Goal: Check status

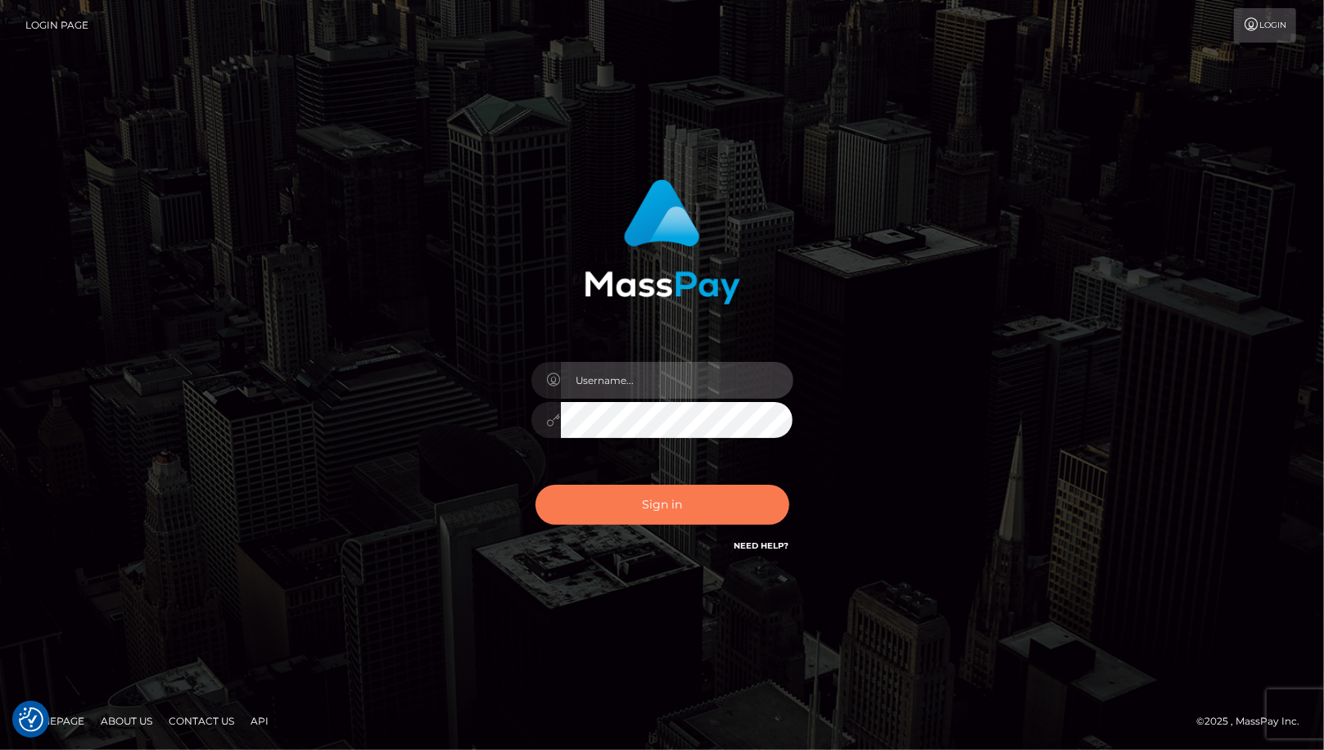
type input "MaryJoy"
click at [637, 490] on button "Sign in" at bounding box center [663, 505] width 254 height 40
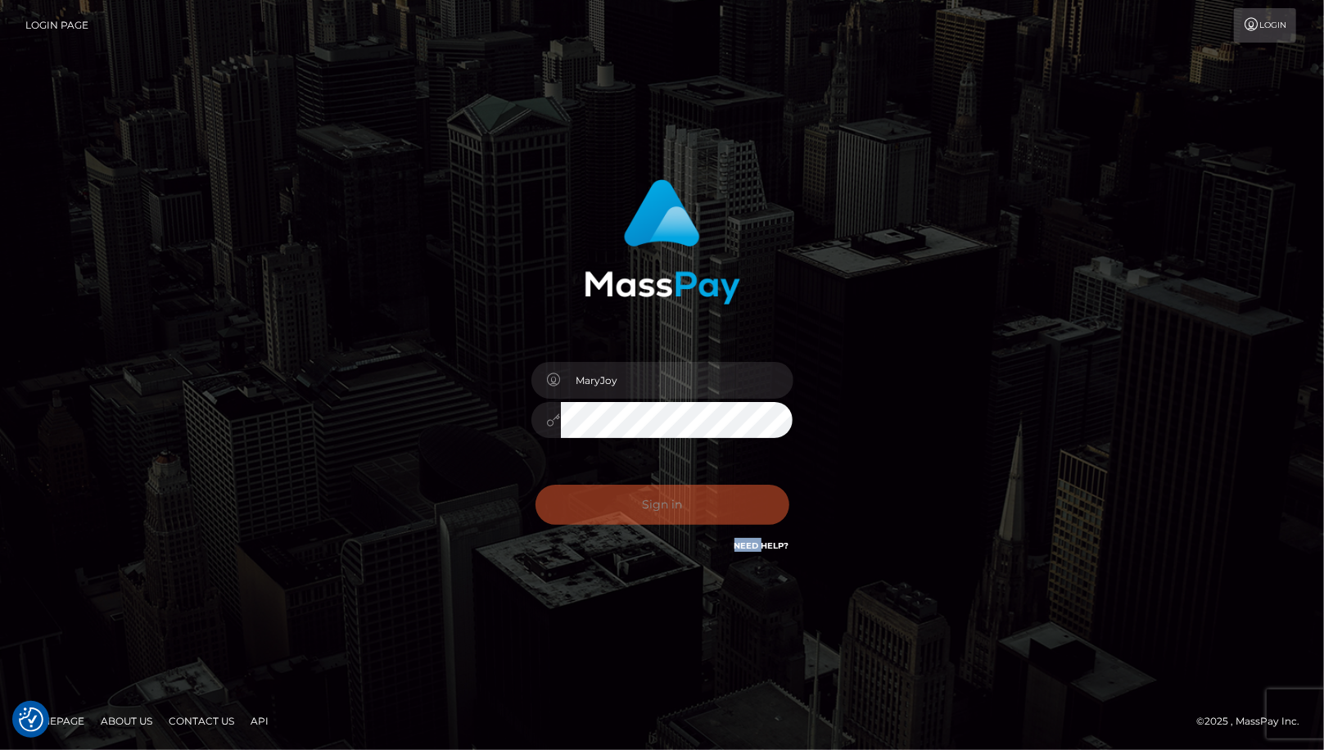
click at [637, 490] on div "Sign in Need Help?" at bounding box center [662, 511] width 287 height 73
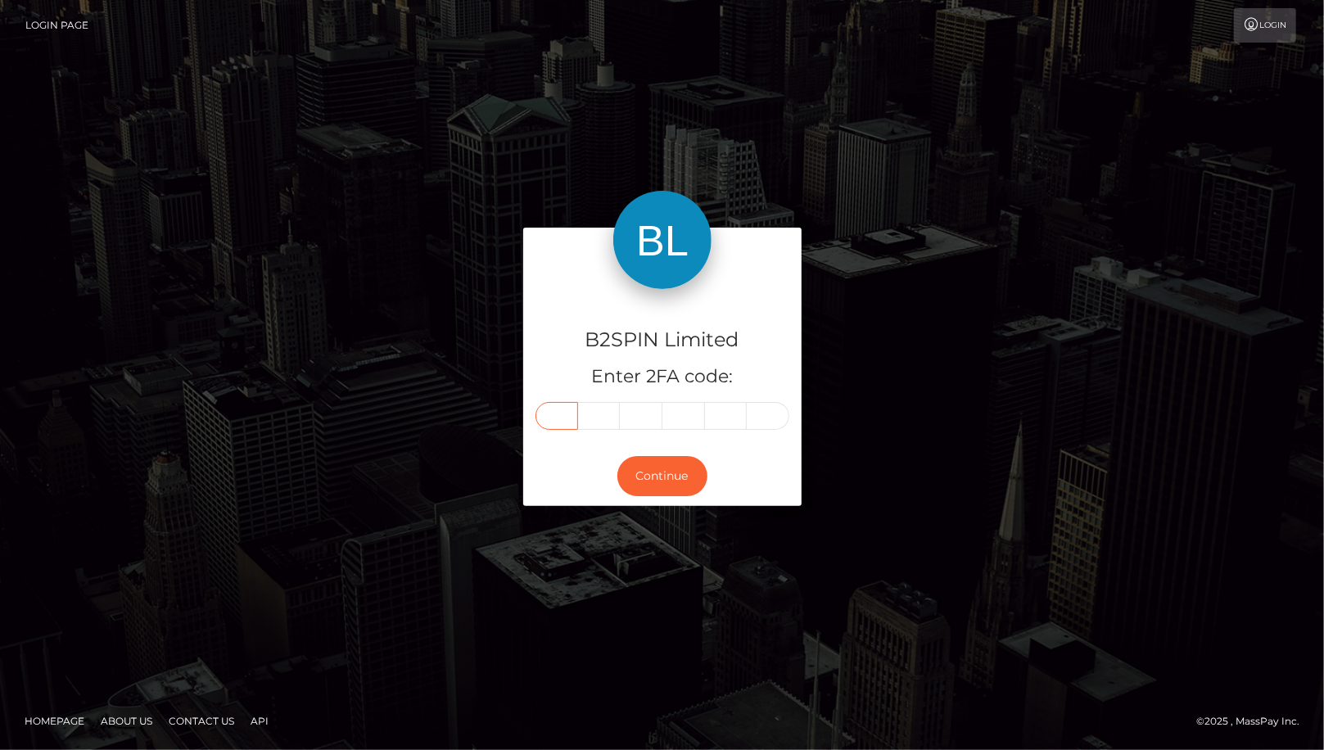
click at [573, 416] on input "text" at bounding box center [557, 416] width 43 height 28
type input "7"
type input "1"
type input "6"
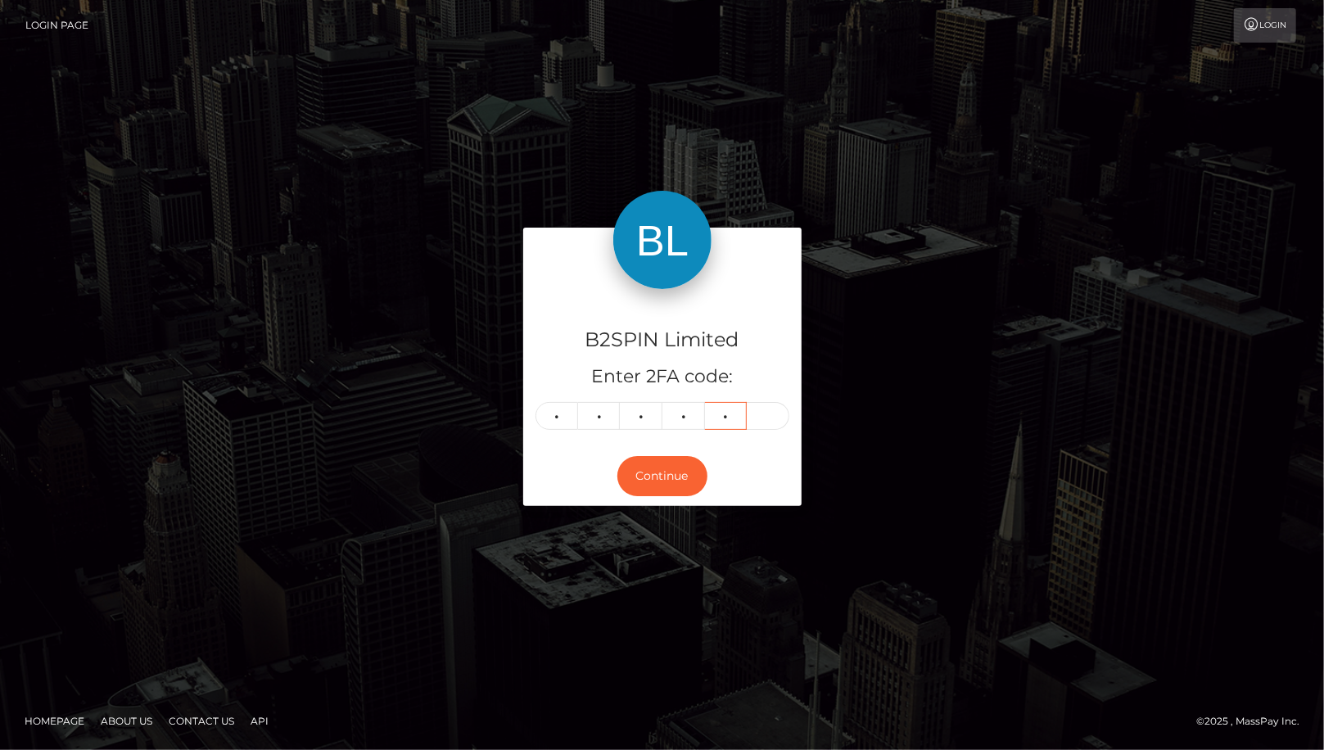
type input "2"
type input "8"
click at [686, 473] on button "Continue" at bounding box center [663, 476] width 90 height 40
click at [649, 480] on button "Continue" at bounding box center [663, 476] width 90 height 40
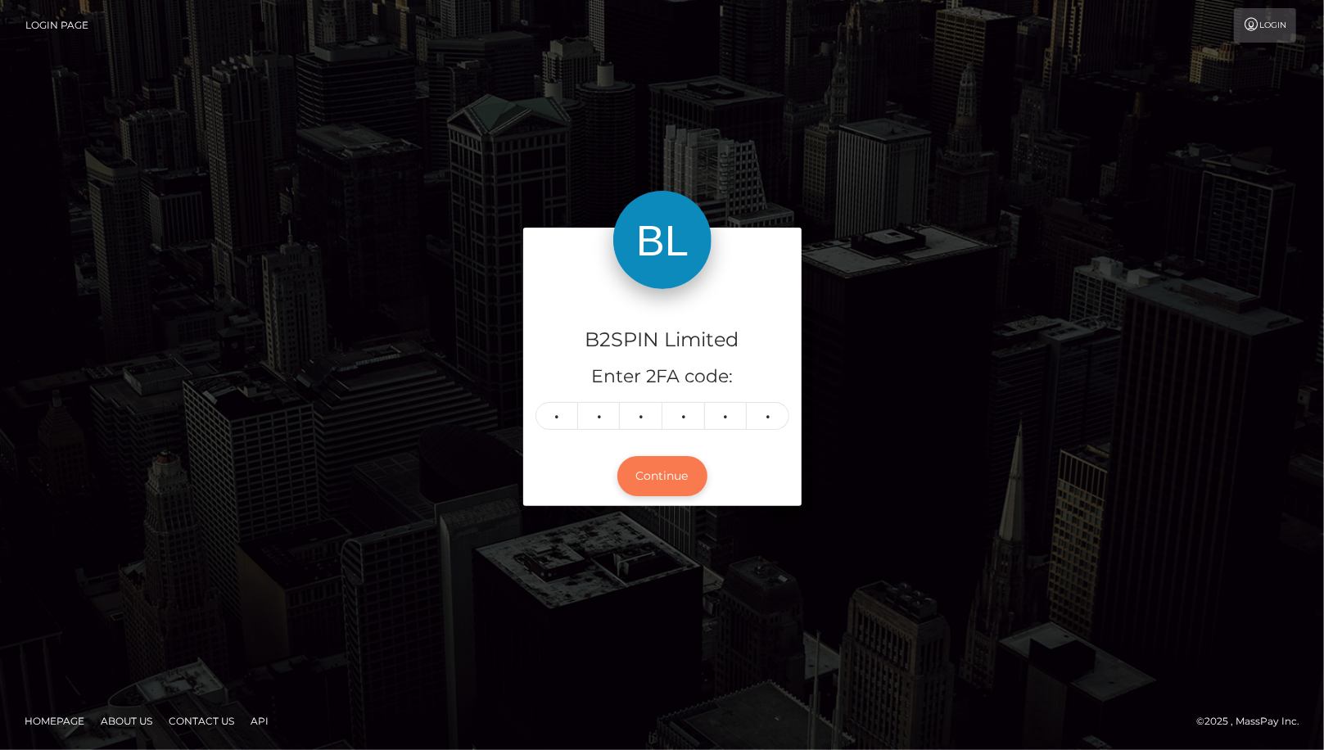
click at [649, 480] on button "Continue" at bounding box center [663, 476] width 90 height 40
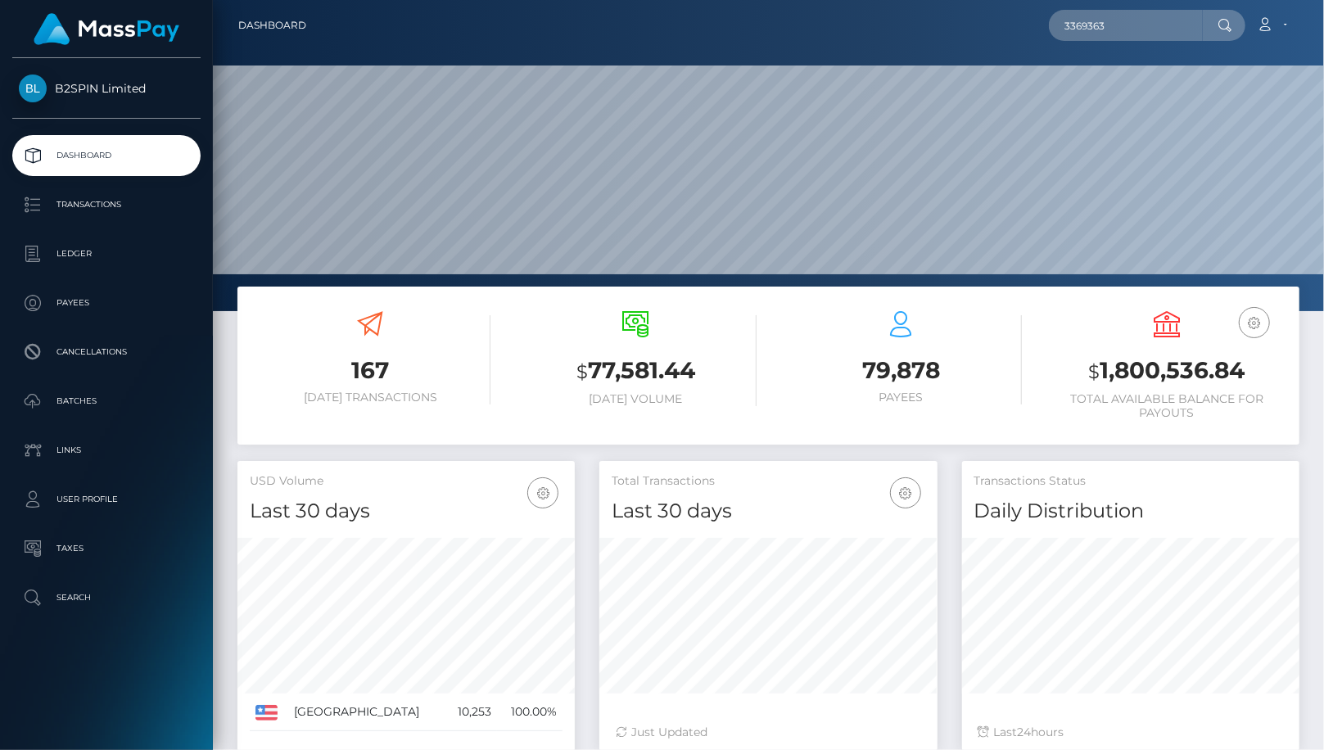
scroll to position [290, 338]
click at [1151, 23] on input "3369363" at bounding box center [1126, 25] width 154 height 31
paste input "1876746808"
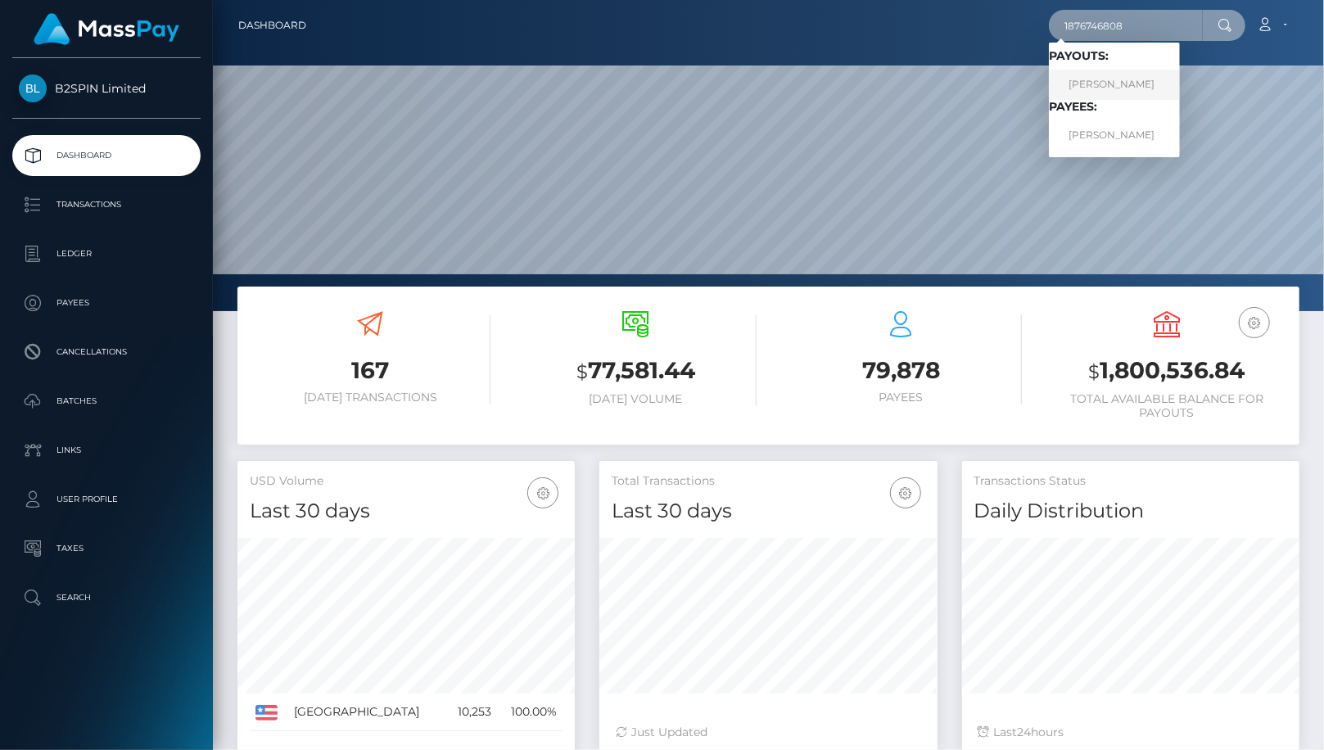
type input "1876746808"
click at [1127, 83] on link "[PERSON_NAME]" at bounding box center [1114, 85] width 131 height 30
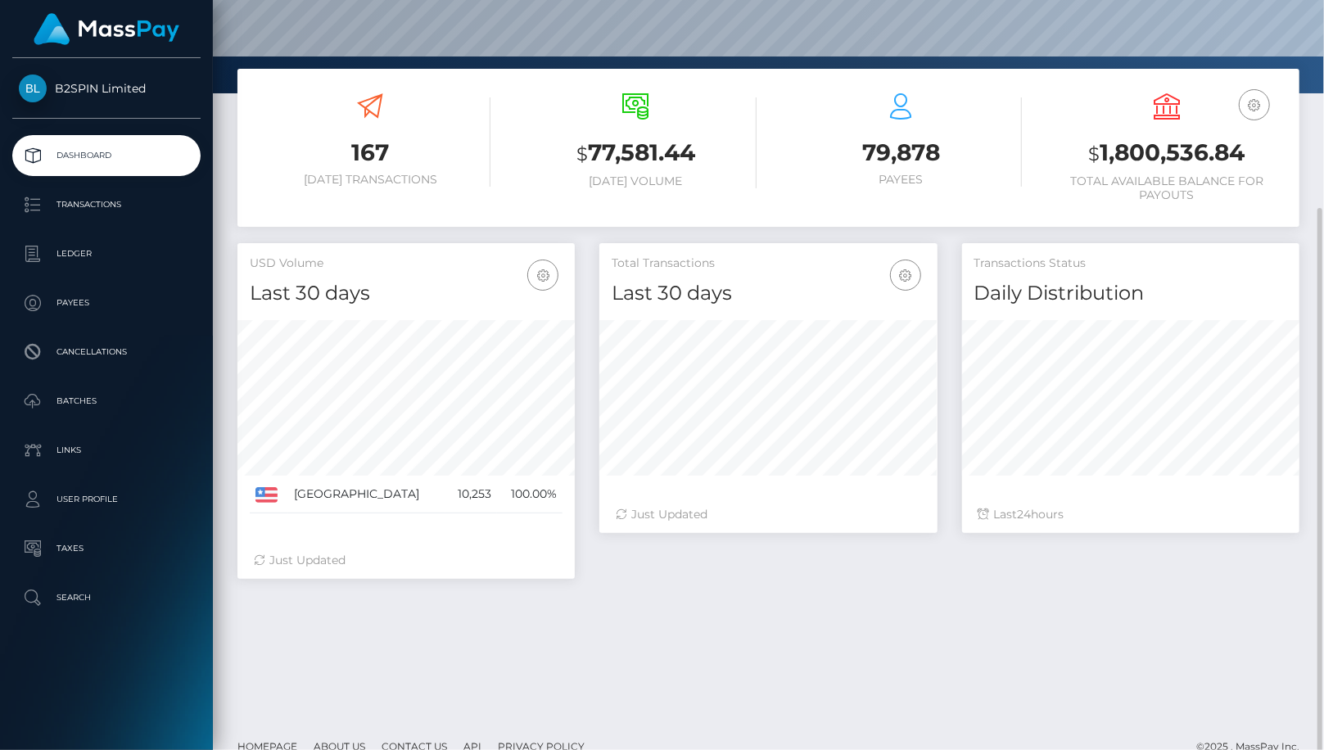
scroll to position [242, 0]
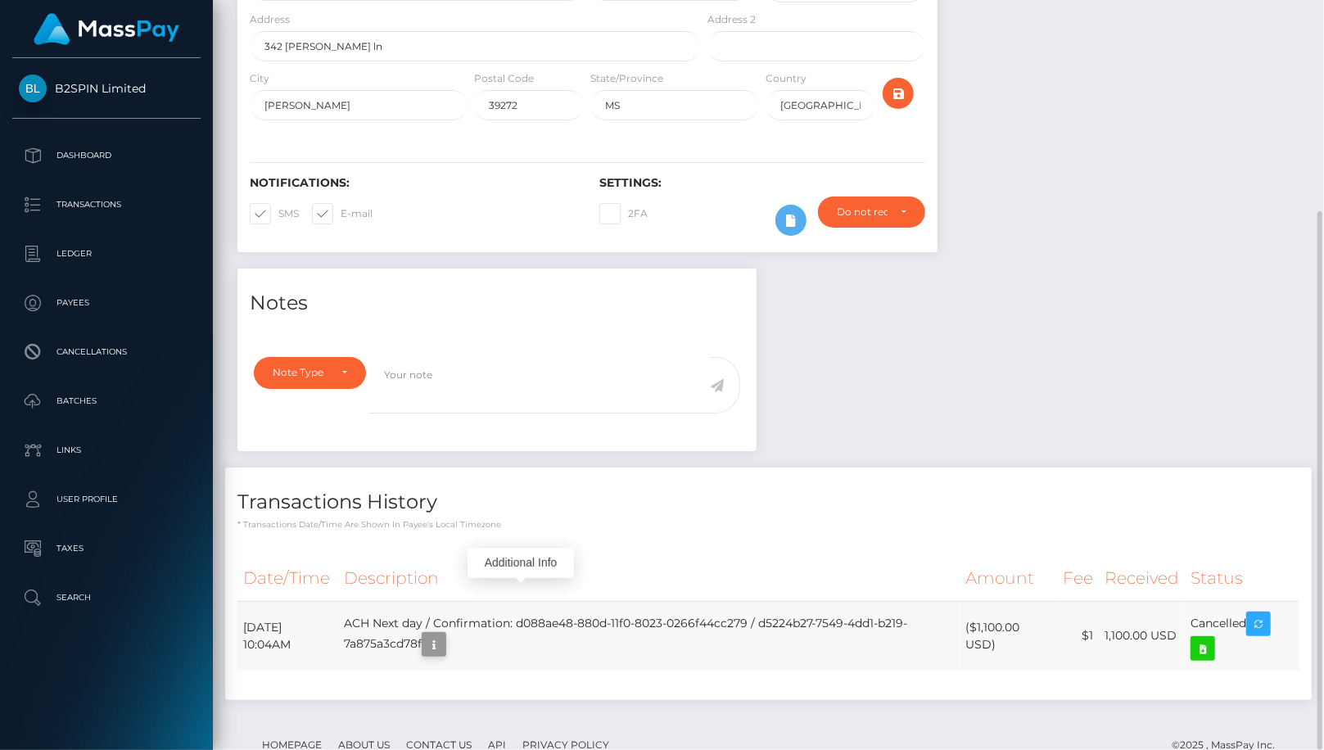
scroll to position [197, 338]
click at [444, 635] on icon "button" at bounding box center [434, 645] width 20 height 20
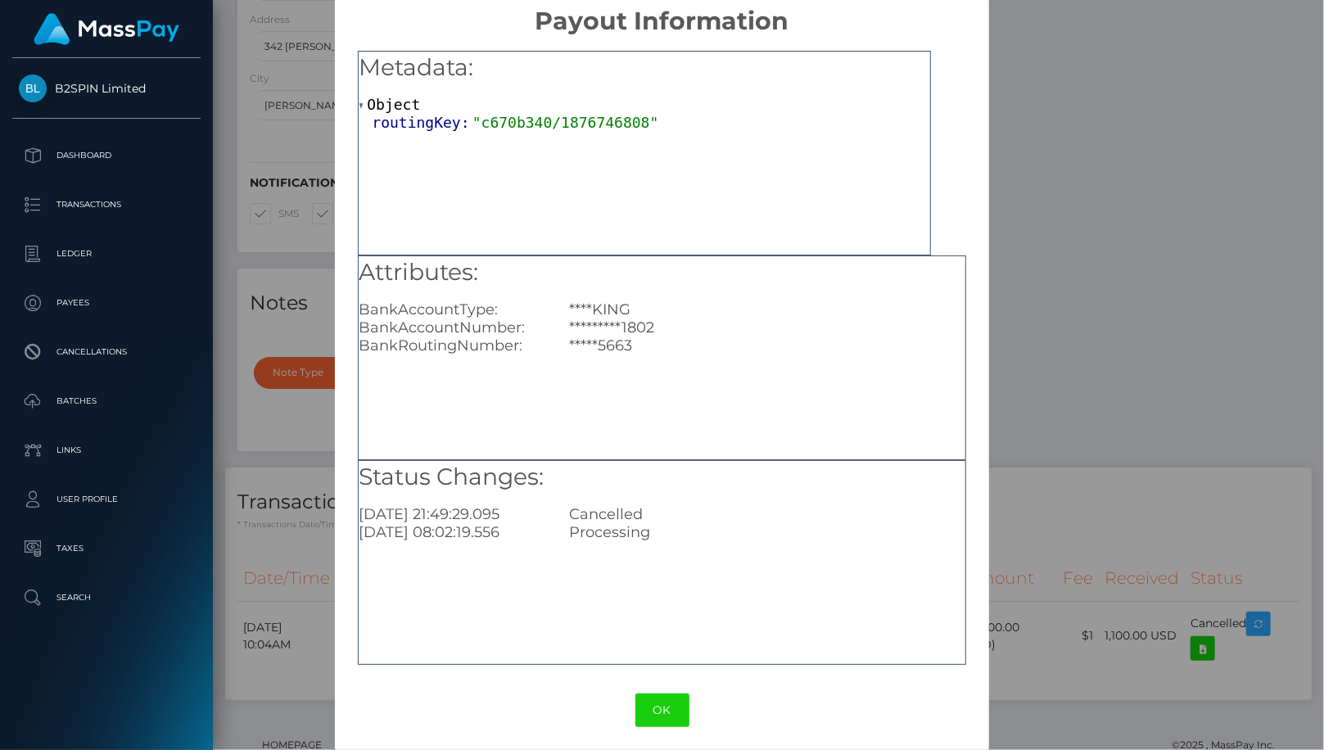
scroll to position [29, 0]
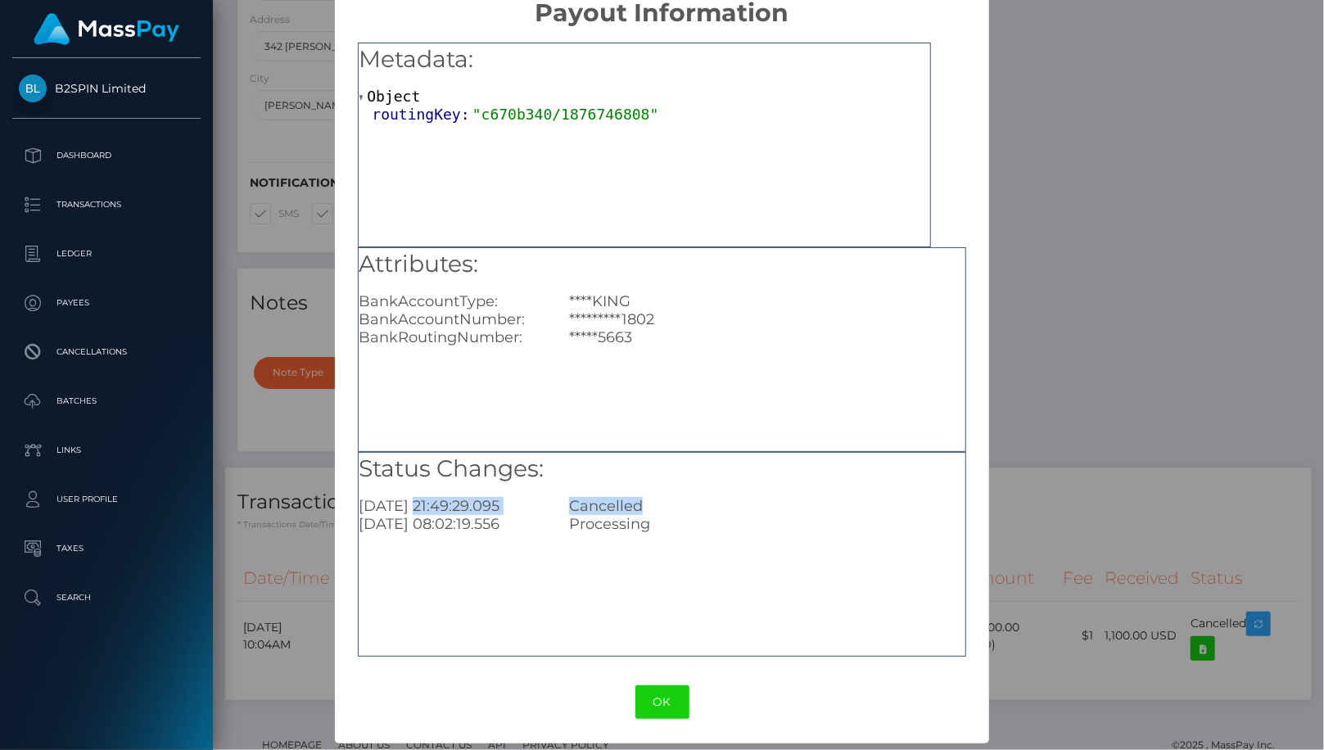
drag, startPoint x: 413, startPoint y: 500, endPoint x: 672, endPoint y: 505, distance: 259.7
click at [672, 505] on div "[DATE] 21:49:29.095 Cancelled" at bounding box center [661, 506] width 631 height 18
click at [598, 551] on div "Status Changes: [DATE] 21:49:29.095 Cancelled [DATE] 08:02:19.556 Processing" at bounding box center [662, 554] width 608 height 205
drag, startPoint x: 467, startPoint y: 541, endPoint x: 744, endPoint y: 519, distance: 278.5
click at [744, 519] on div "Status Changes: [DATE] 21:49:29.095 Cancelled [DATE] 08:02:19.556 Processing" at bounding box center [662, 554] width 608 height 205
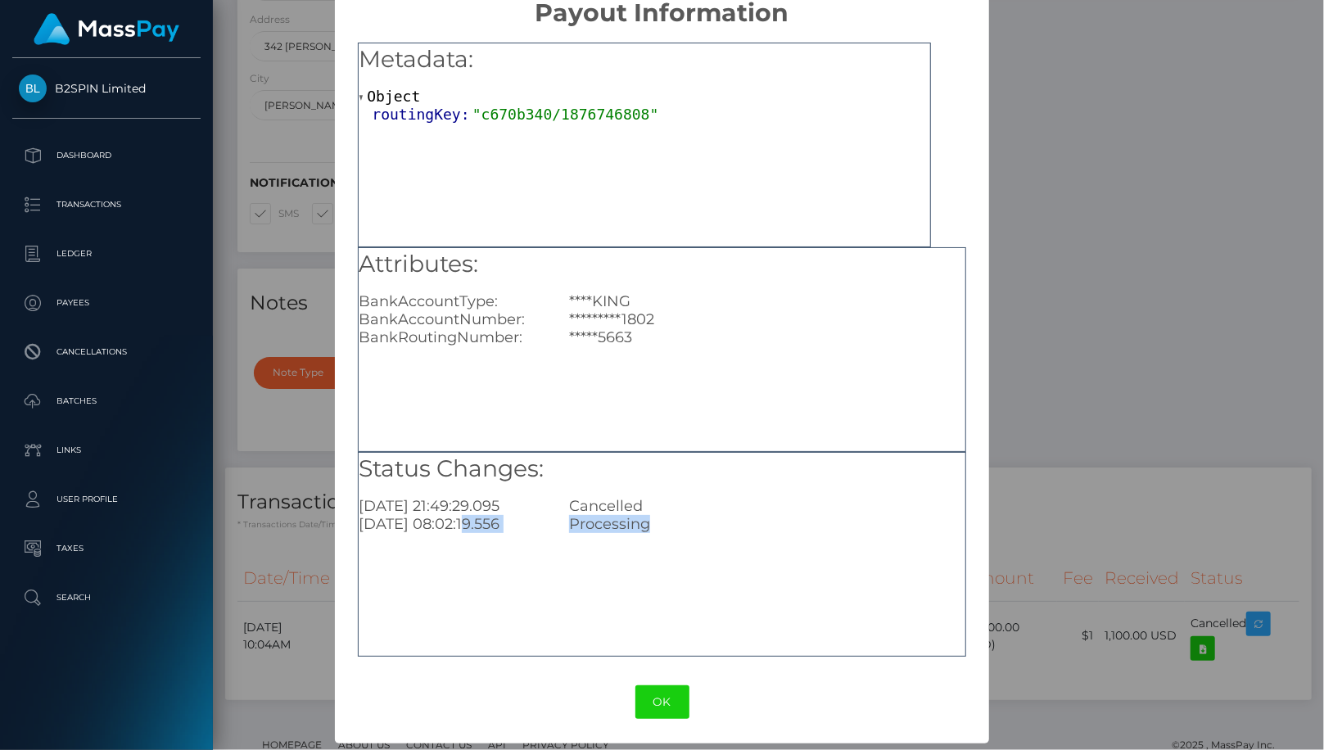
click at [699, 528] on div "Processing" at bounding box center [767, 524] width 420 height 18
drag, startPoint x: 437, startPoint y: 537, endPoint x: 823, endPoint y: 537, distance: 385.7
click at [823, 537] on div "Status Changes: [DATE] 21:49:29.095 Cancelled [DATE] 08:02:19.556 Processing" at bounding box center [662, 554] width 608 height 205
click at [613, 532] on div "Status Changes: 2025-09-11 21:49:29.095 Cancelled 2025-09-02 08:02:19.556 Proce…" at bounding box center [662, 554] width 608 height 205
click at [465, 504] on div "2025-09-11 21:49:29.095" at bounding box center [451, 506] width 210 height 18
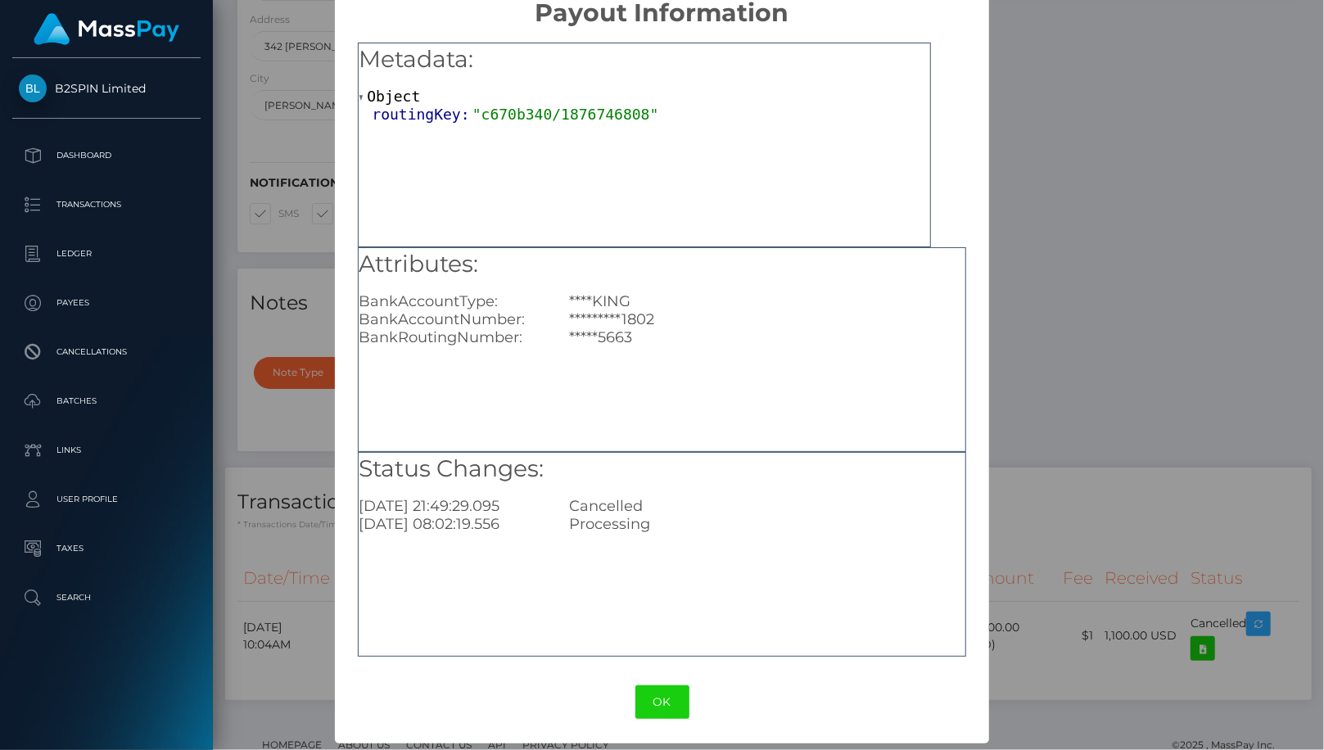
click at [1096, 74] on div "× Payout Information Metadata: Object routingKey: "c670b340/1876746808" Attribu…" at bounding box center [662, 375] width 1324 height 750
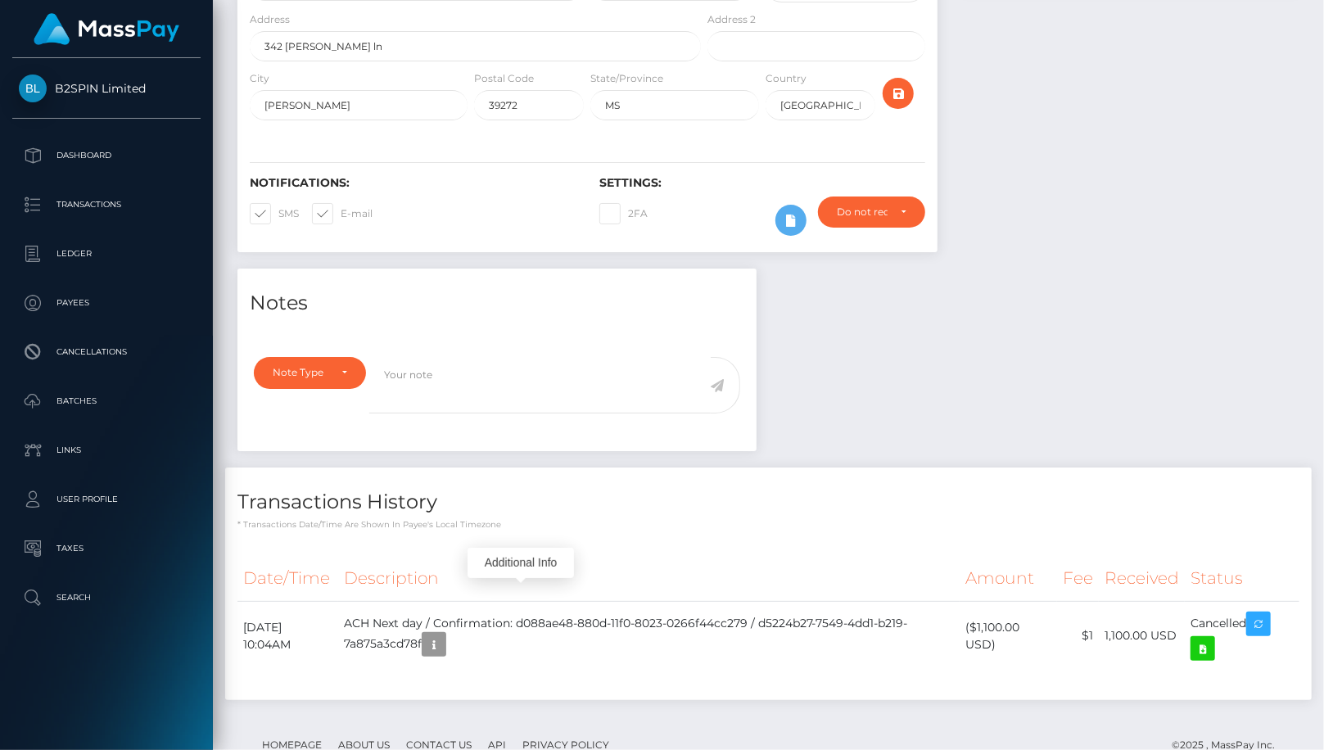
scroll to position [197, 338]
click at [444, 635] on icon "button" at bounding box center [434, 645] width 20 height 20
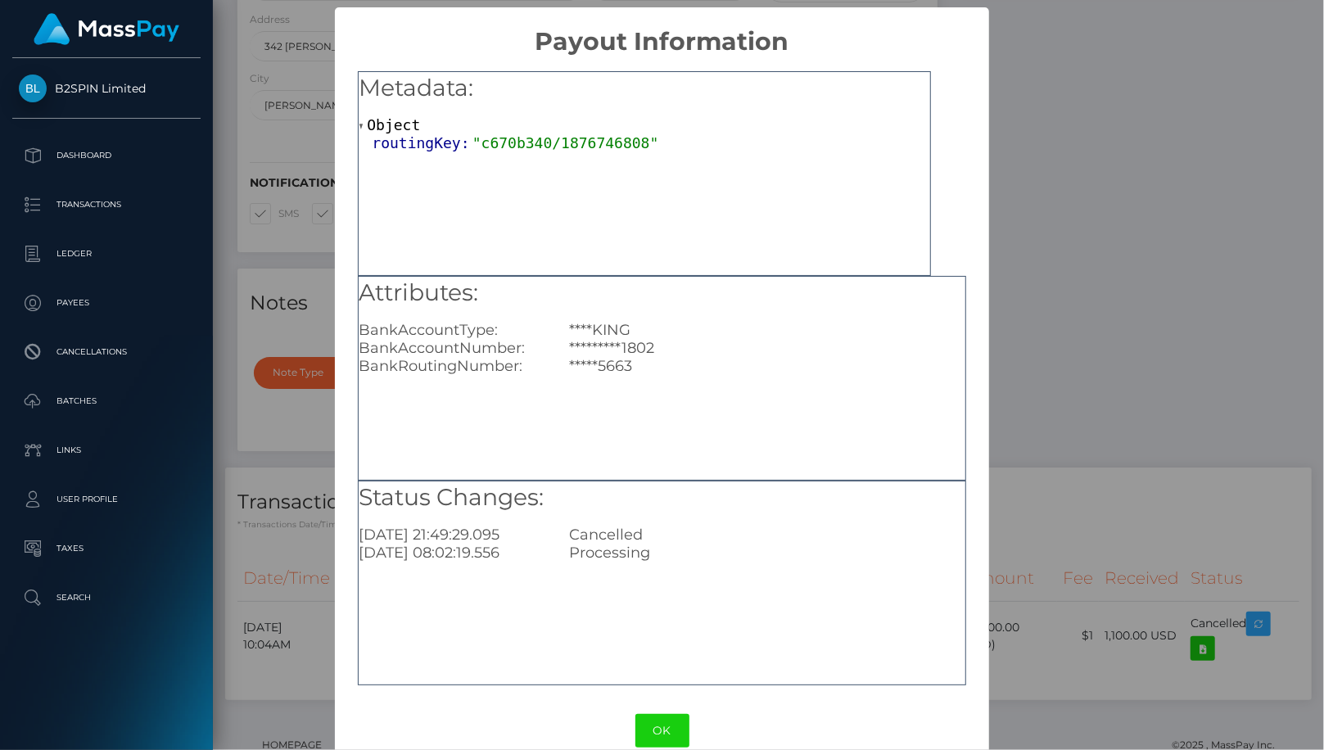
click at [829, 587] on div "Status Changes: 2025-09-11 21:49:29.095 Cancelled 2025-09-02 08:02:19.556 Proce…" at bounding box center [662, 583] width 608 height 205
click at [1025, 210] on div "× Payout Information Metadata: Object routingKey: "c670b340/1876746808" Attribu…" at bounding box center [662, 375] width 1324 height 750
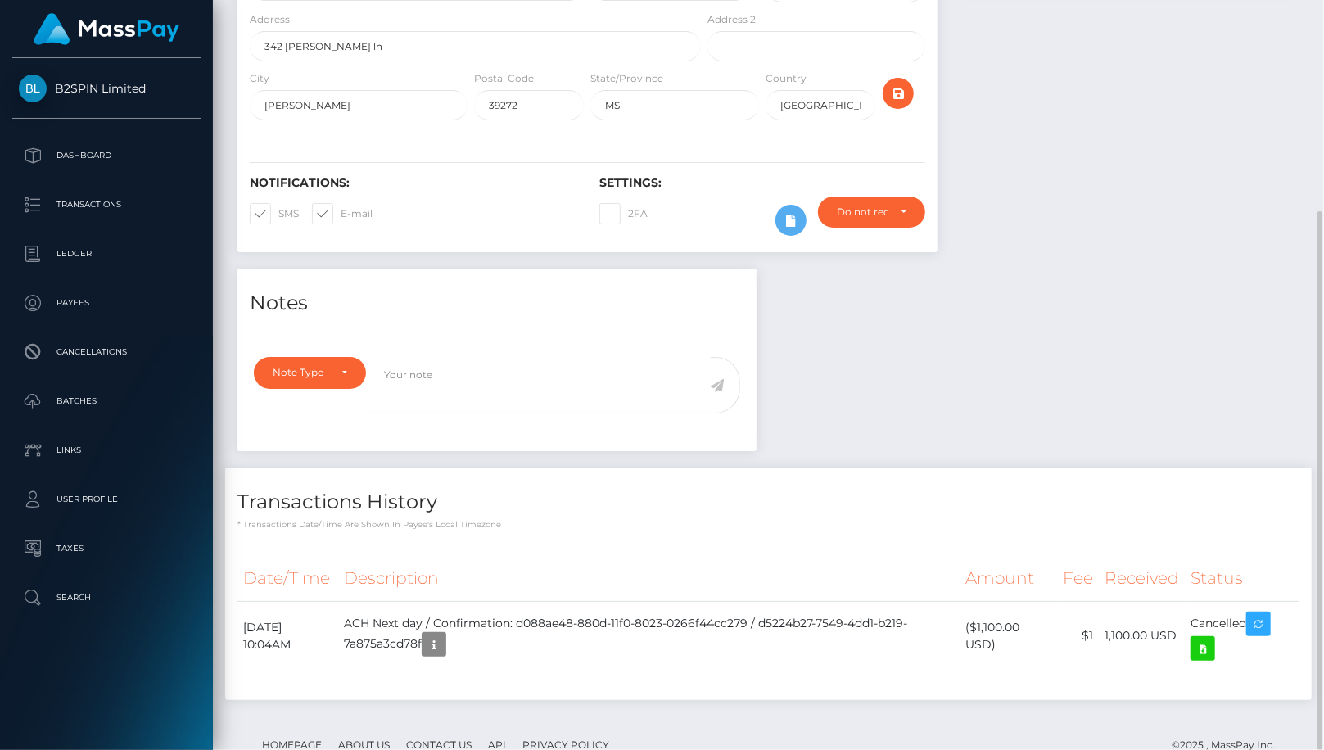
click at [338, 601] on td "September 2, 2025 10:04AM" at bounding box center [288, 636] width 101 height 70
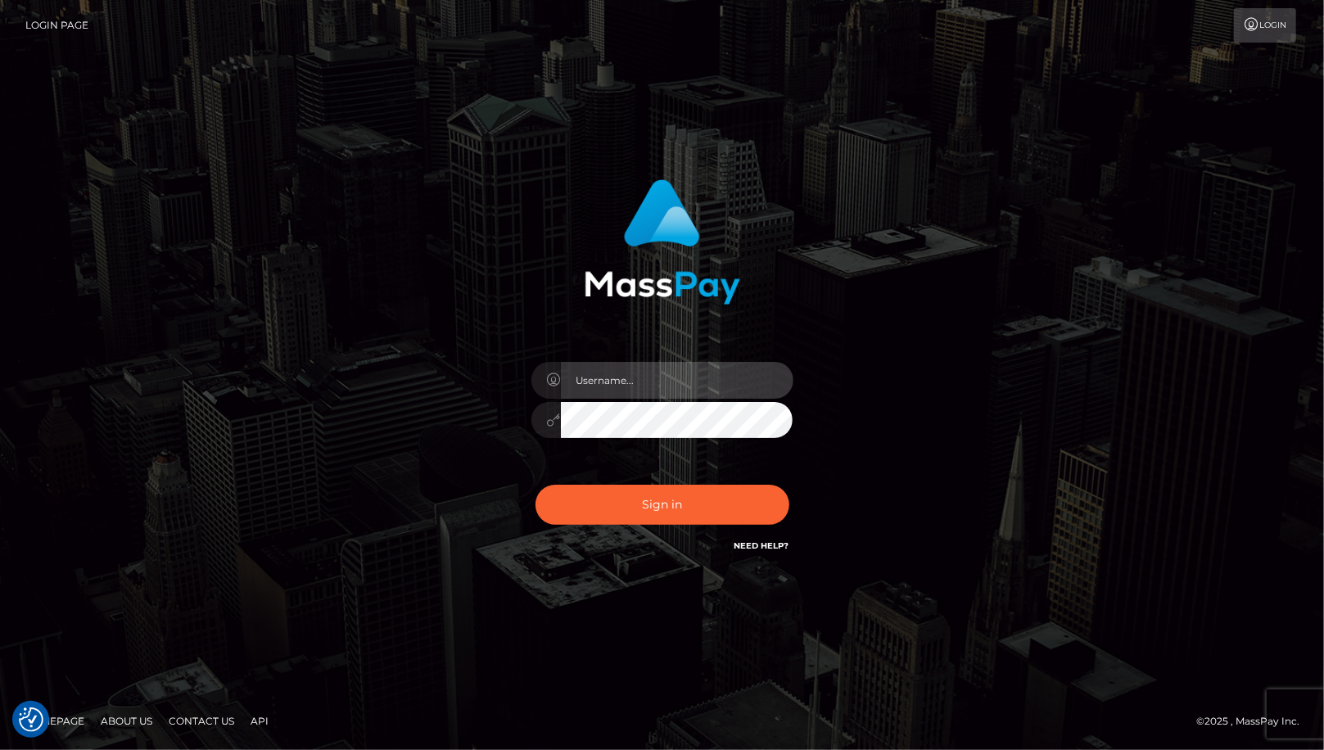
type input "MaryJoy"
drag, startPoint x: 161, startPoint y: 668, endPoint x: 197, endPoint y: 633, distance: 49.8
click at [161, 668] on div "MaryJoy Sign in" at bounding box center [662, 375] width 1324 height 663
